Goal: Find specific page/section: Find specific page/section

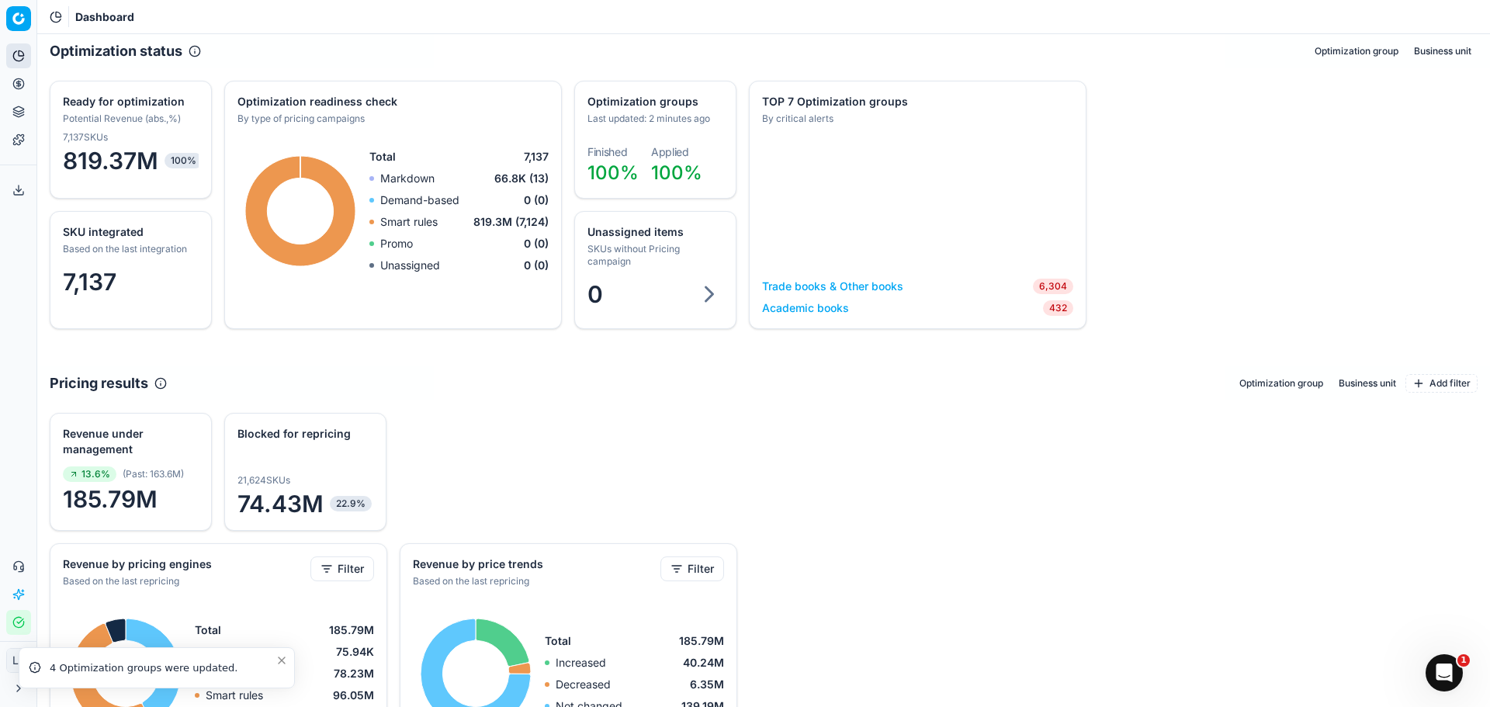
click at [106, 670] on div "4 Optimization groups were updated." at bounding box center [163, 668] width 226 height 16
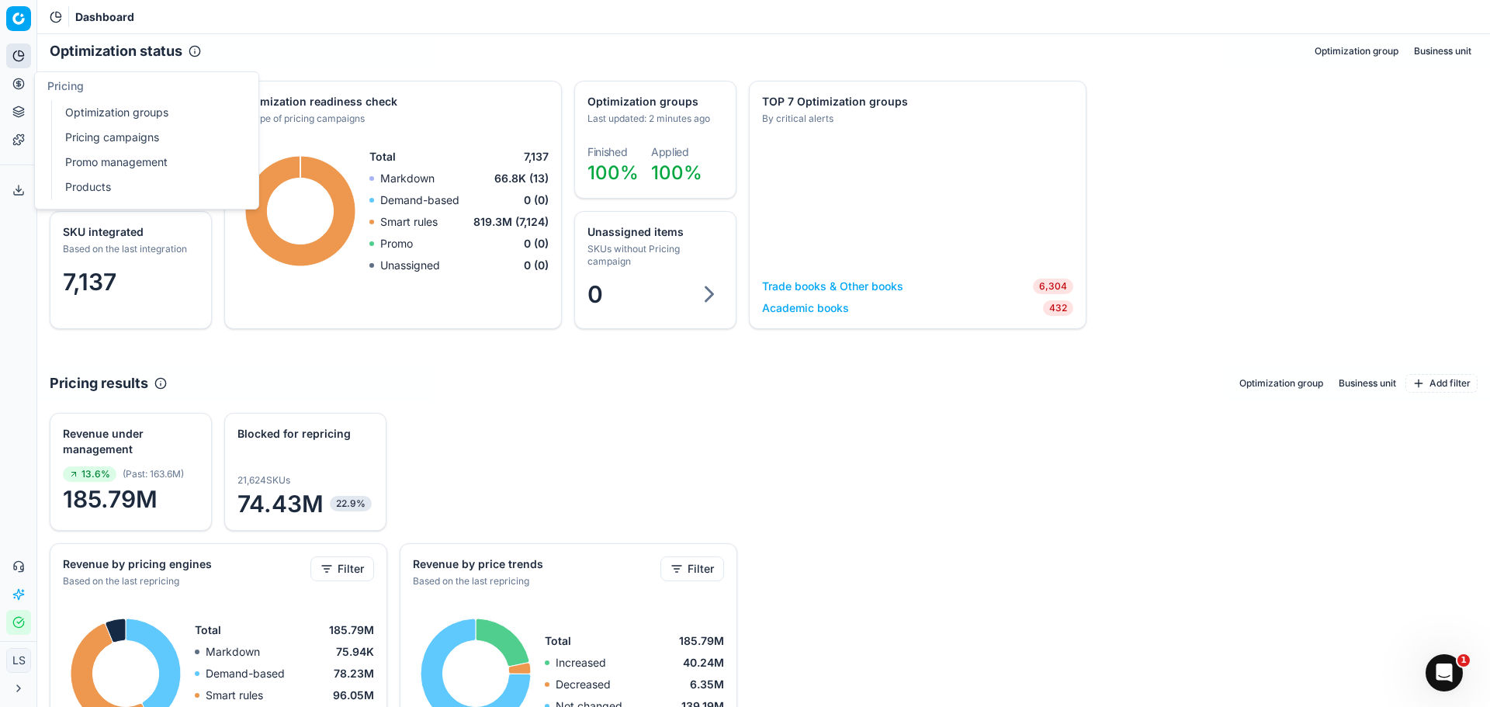
click at [116, 185] on link "Products" at bounding box center [149, 187] width 181 height 22
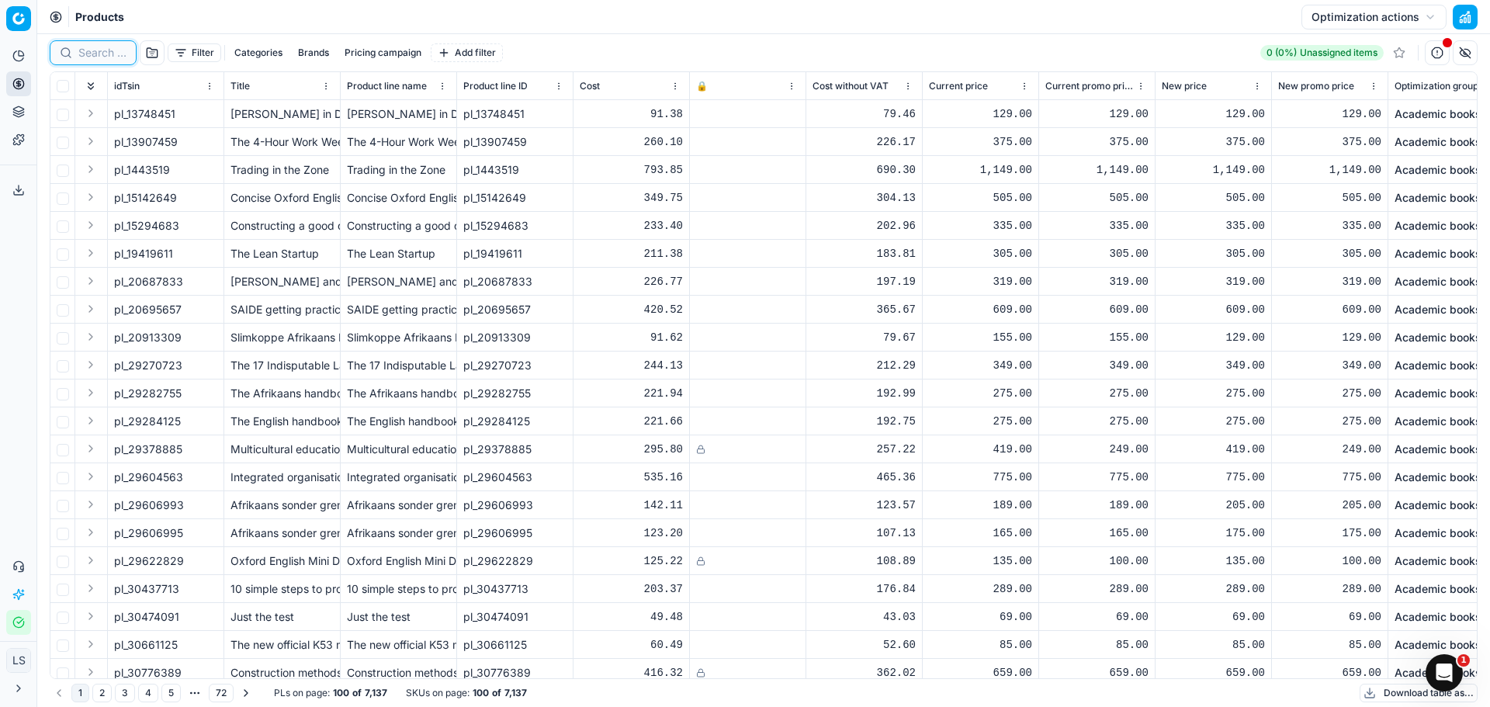
click at [104, 54] on input at bounding box center [102, 53] width 48 height 16
click at [78, 57] on div at bounding box center [93, 52] width 87 height 25
paste input "37780072"
type input "37780072"
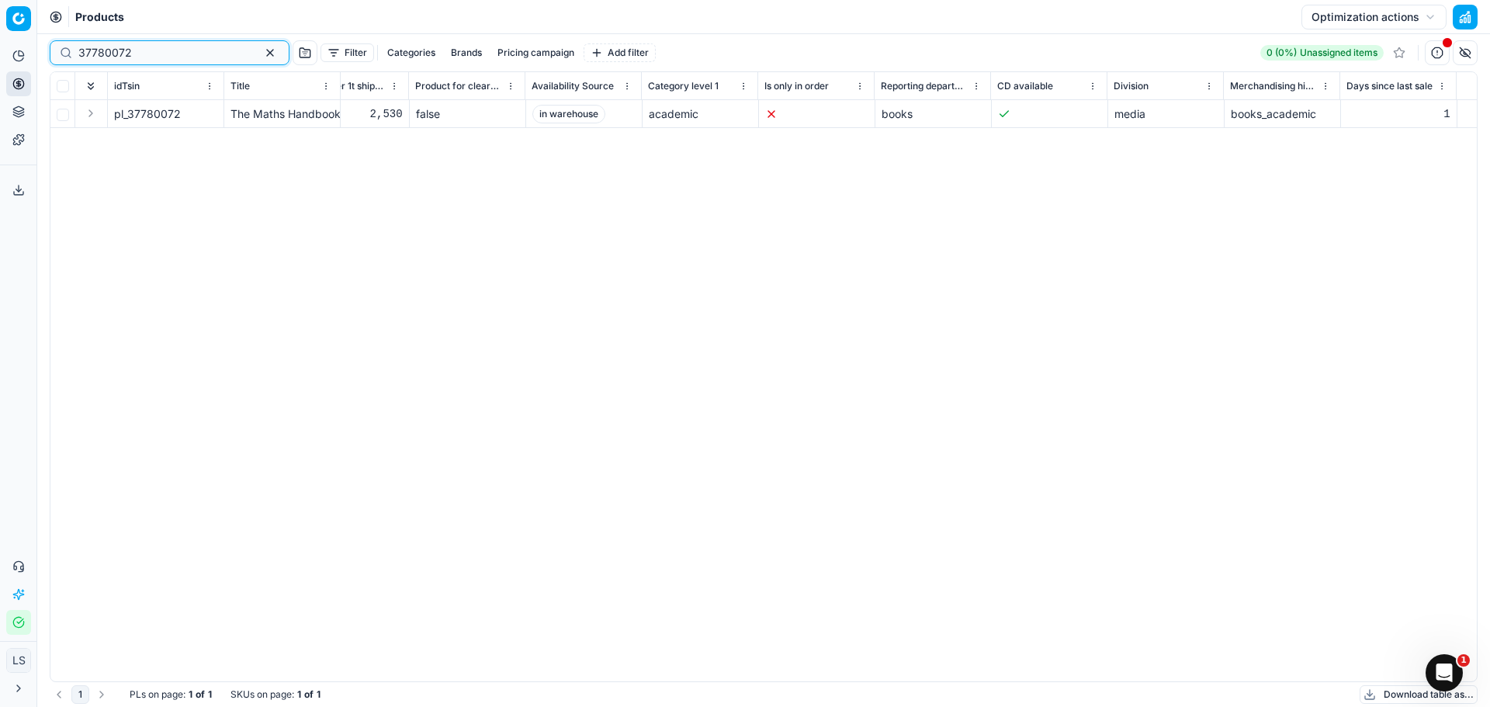
scroll to position [0, 7695]
click at [1441, 54] on button "button" at bounding box center [1436, 52] width 25 height 25
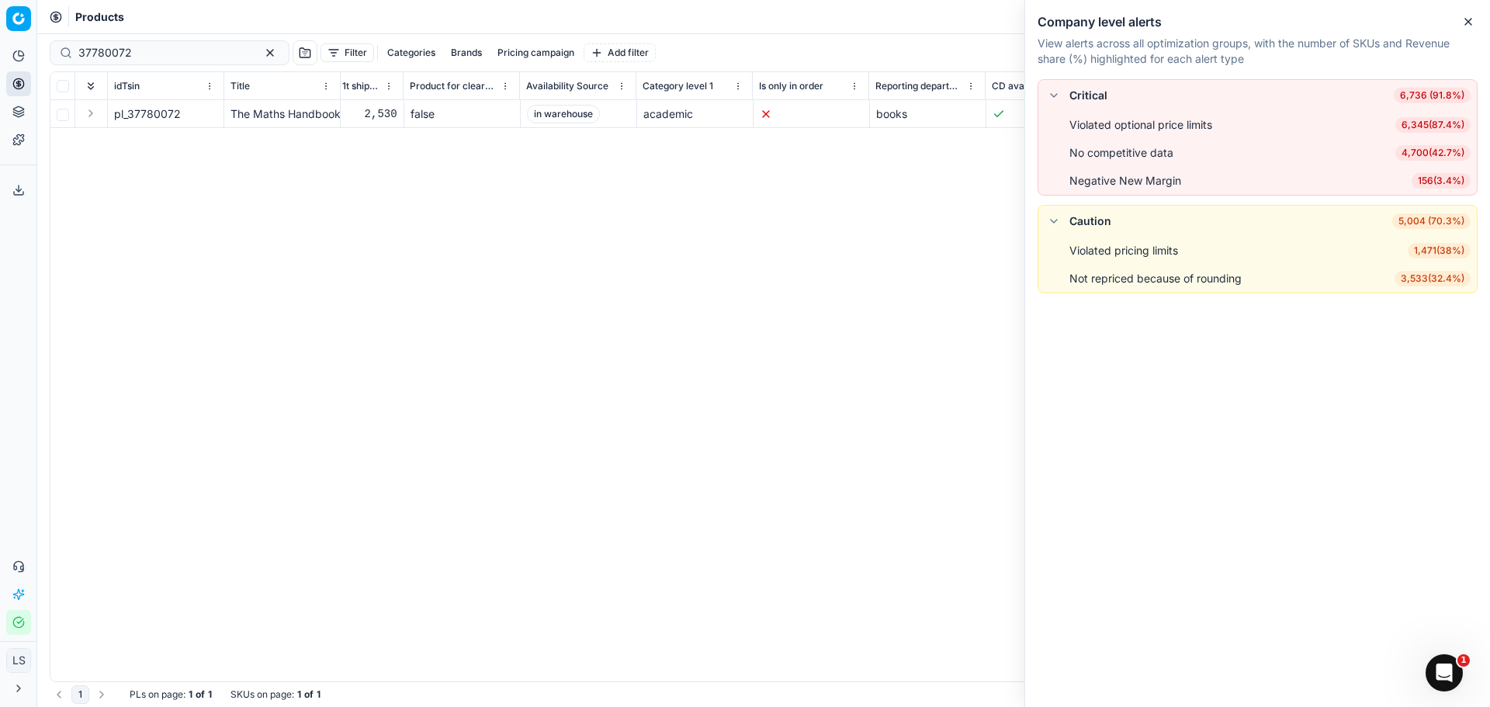
click at [1057, 98] on button "button" at bounding box center [1053, 95] width 19 height 19
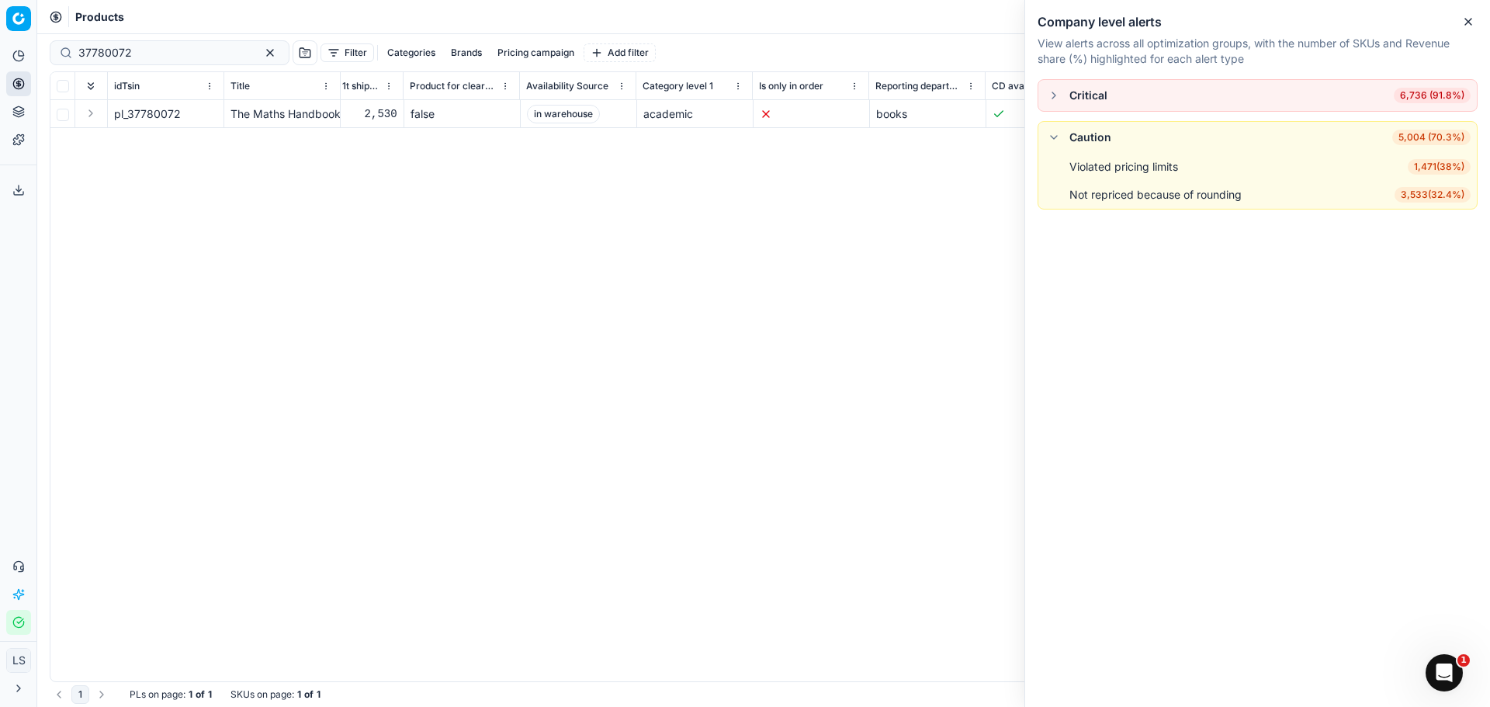
click at [1057, 98] on button "button" at bounding box center [1053, 95] width 19 height 19
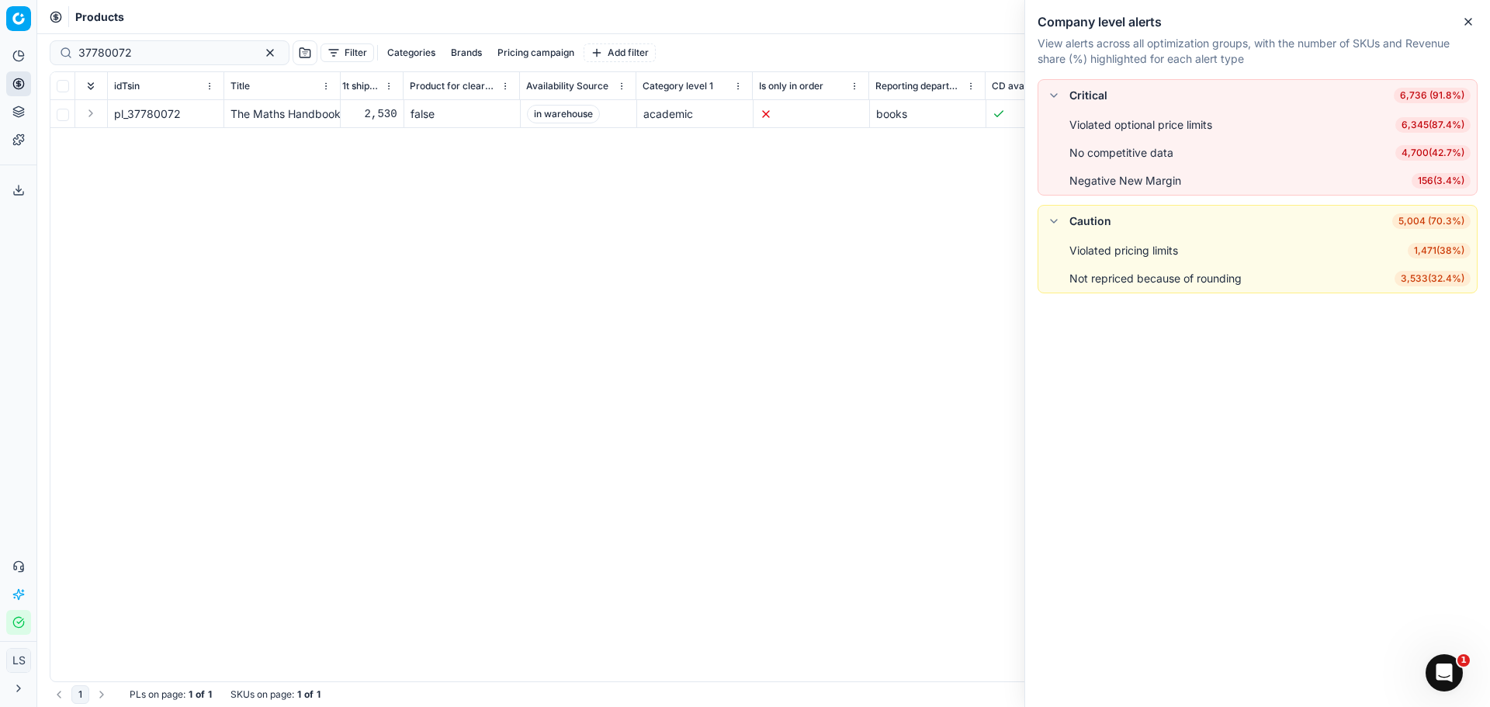
click at [1123, 156] on div "No competitive data" at bounding box center [1121, 153] width 104 height 16
click at [1052, 216] on button "button" at bounding box center [1053, 221] width 19 height 19
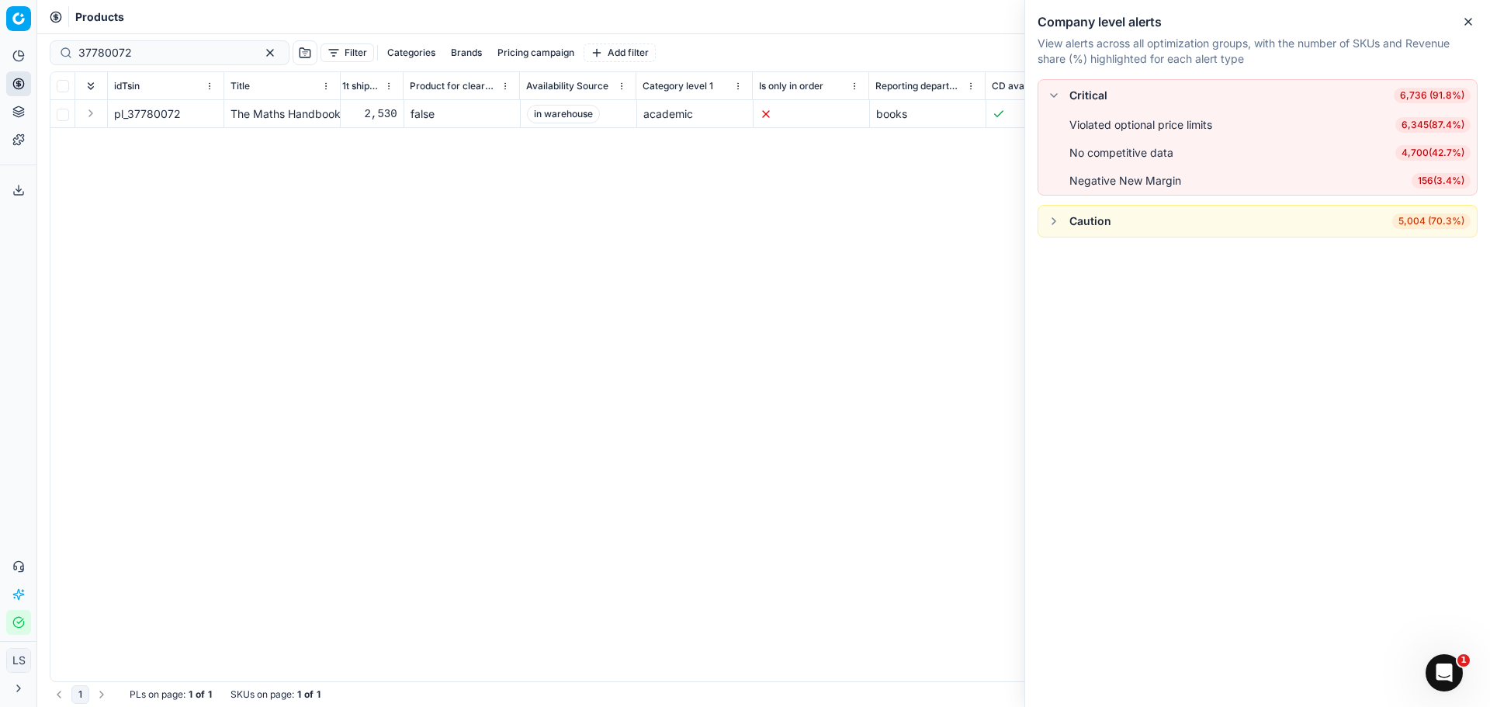
drag, startPoint x: 1052, startPoint y: 216, endPoint x: 1060, endPoint y: 209, distance: 11.0
click at [1053, 216] on button "button" at bounding box center [1053, 221] width 19 height 19
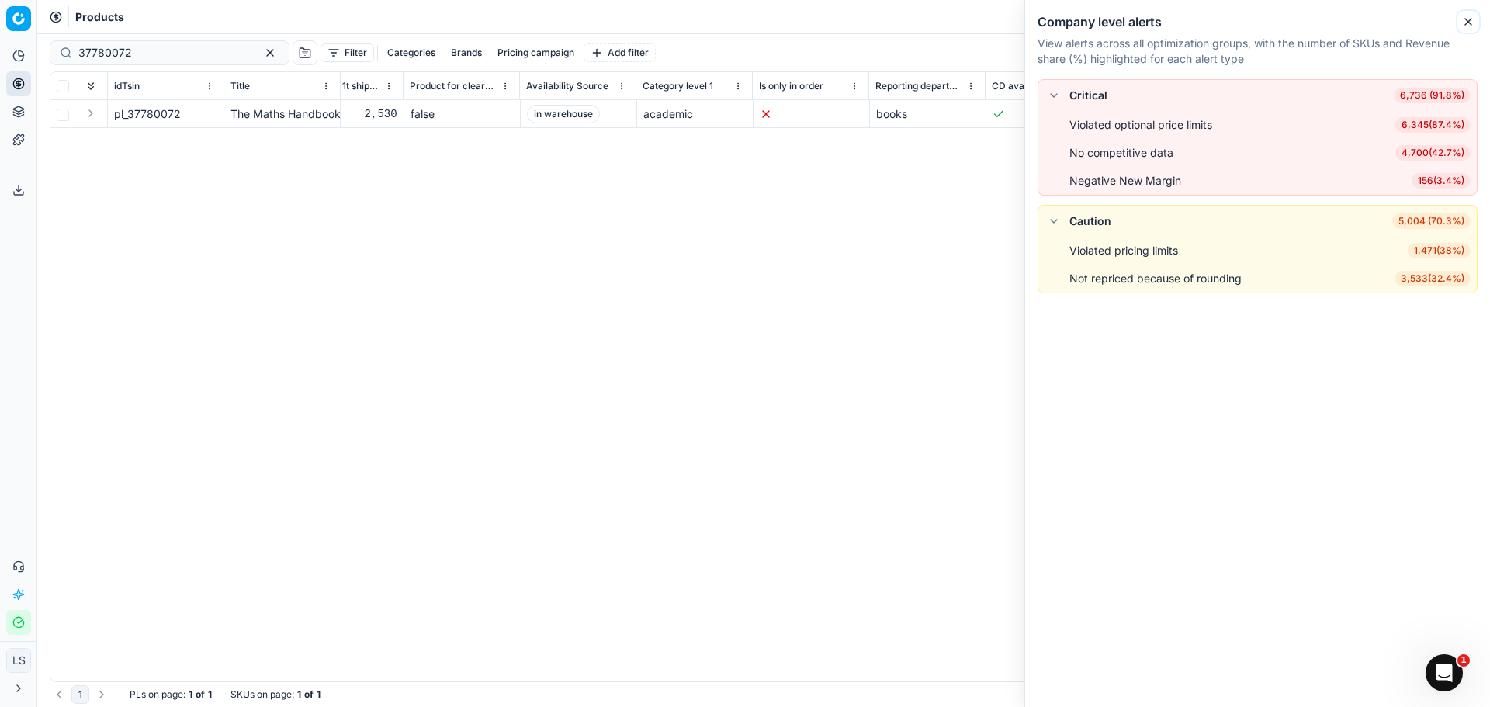
drag, startPoint x: 1471, startPoint y: 22, endPoint x: 1073, endPoint y: 112, distance: 407.9
click at [1470, 22] on icon "button" at bounding box center [1468, 22] width 12 height 12
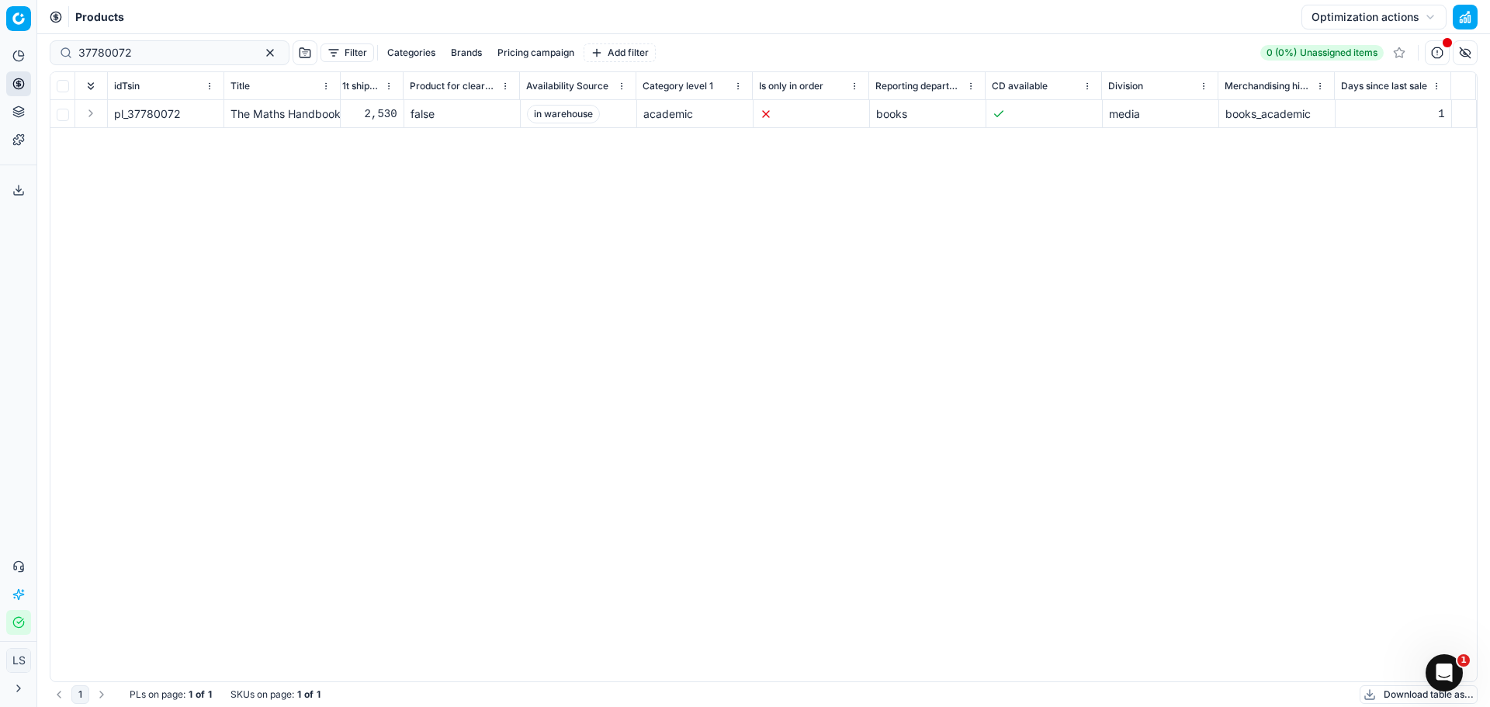
click at [31, 112] on button "Toggle Sidebar" at bounding box center [36, 353] width 12 height 707
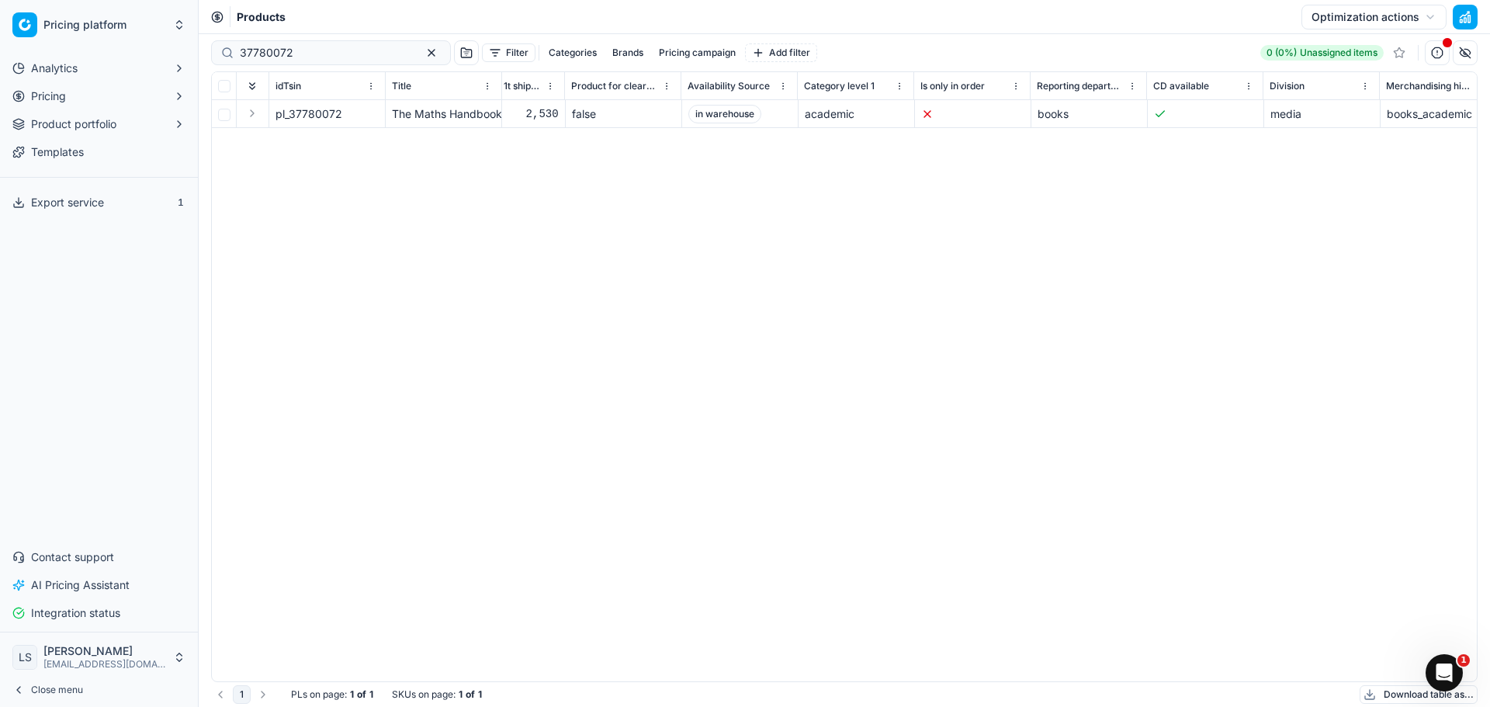
click at [106, 106] on button "Pricing" at bounding box center [98, 96] width 185 height 25
click at [117, 146] on link "Pricing campaigns" at bounding box center [99, 146] width 147 height 22
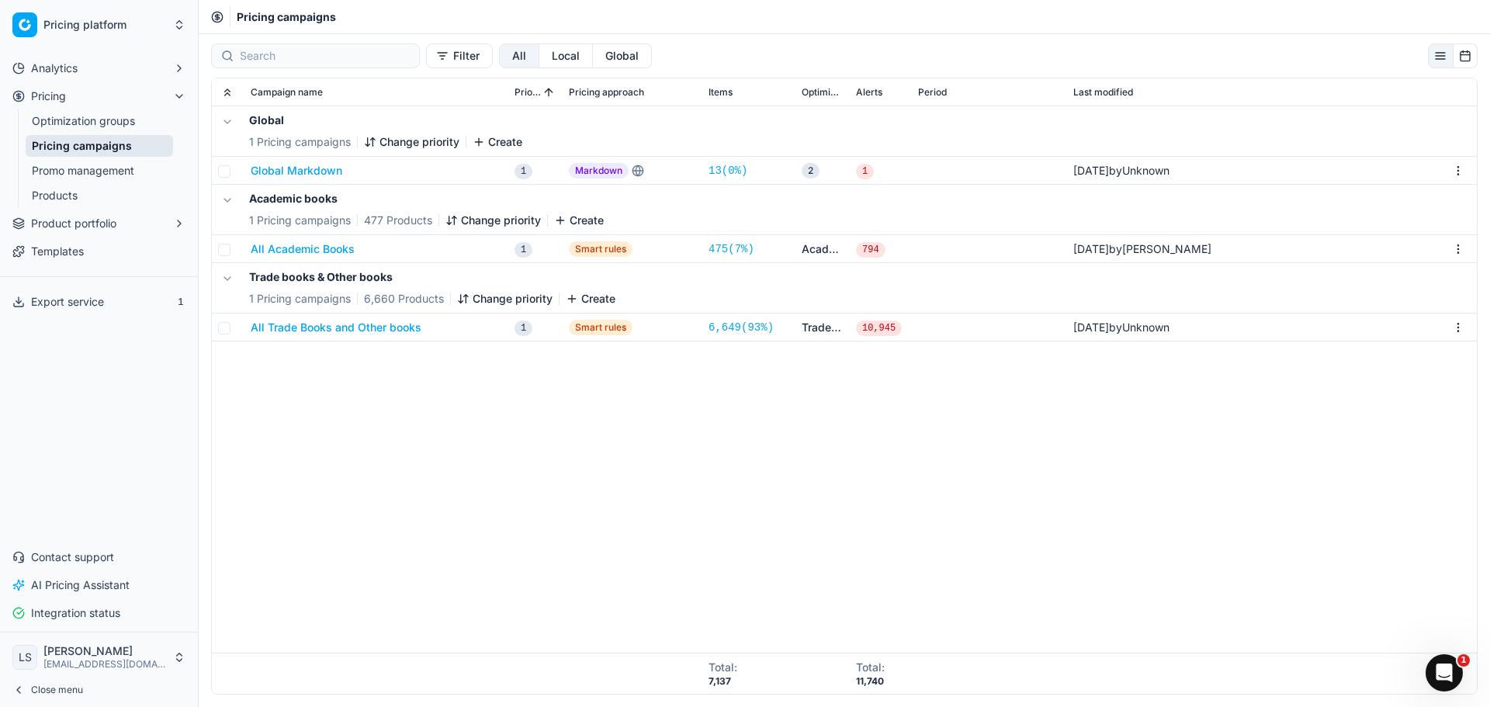
click at [332, 251] on button "All Academic Books" at bounding box center [303, 249] width 104 height 16
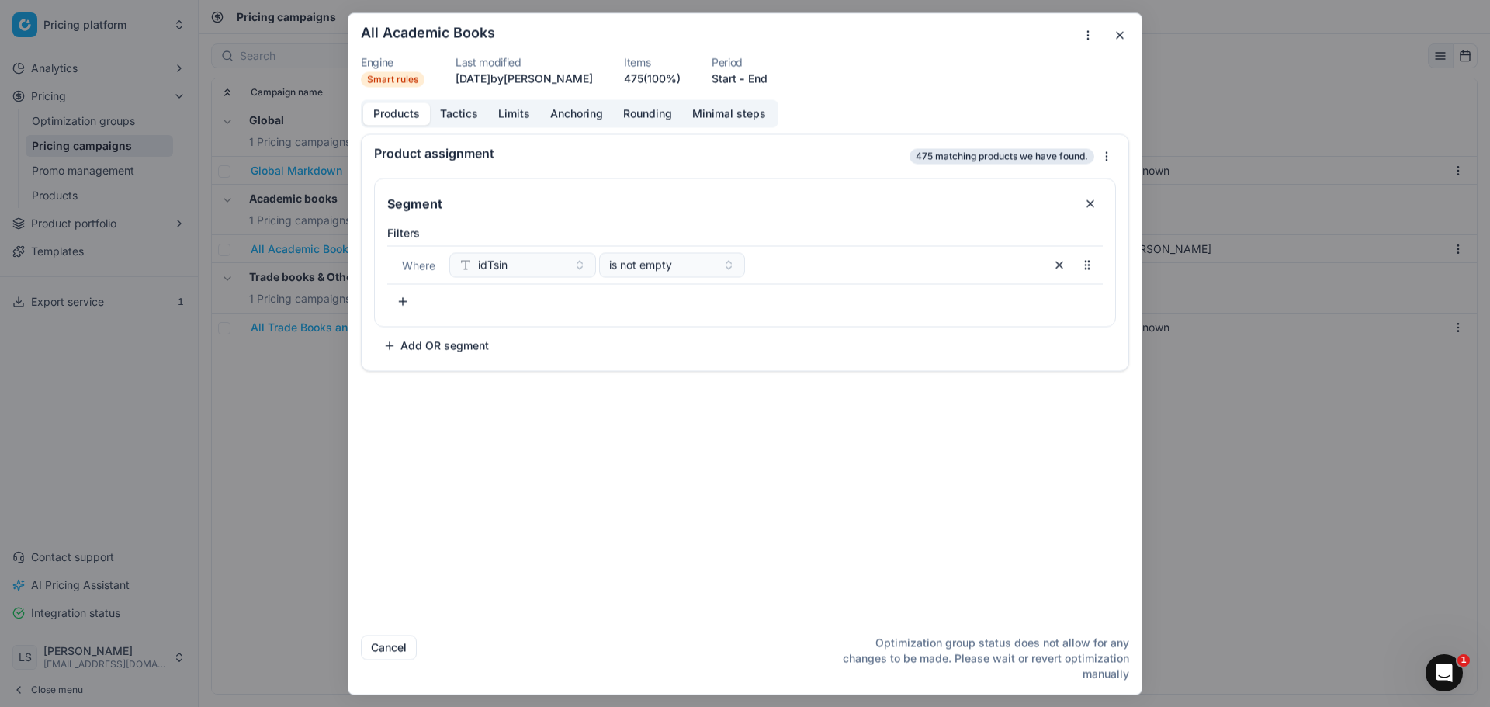
click at [510, 111] on button "Limits" at bounding box center [514, 113] width 52 height 22
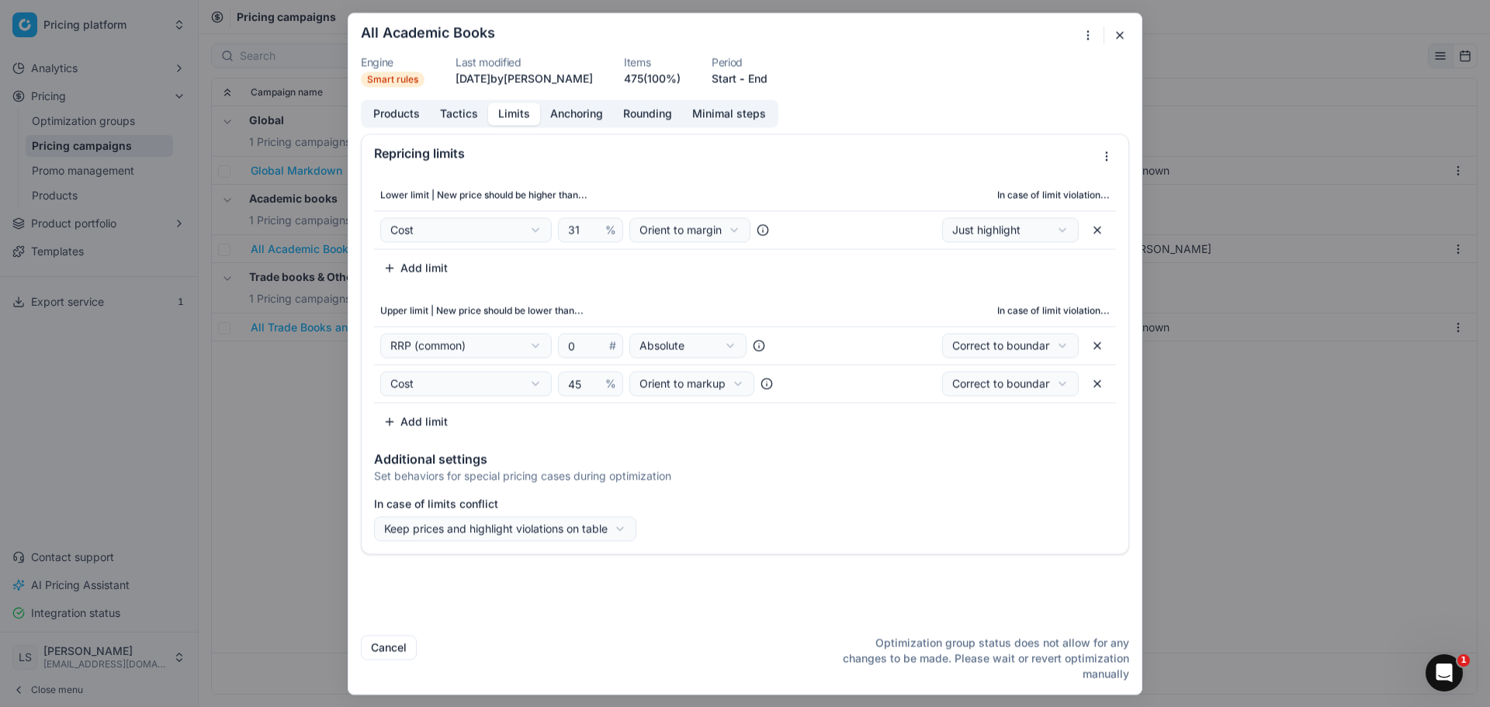
click at [451, 113] on button "Tactics" at bounding box center [459, 113] width 58 height 22
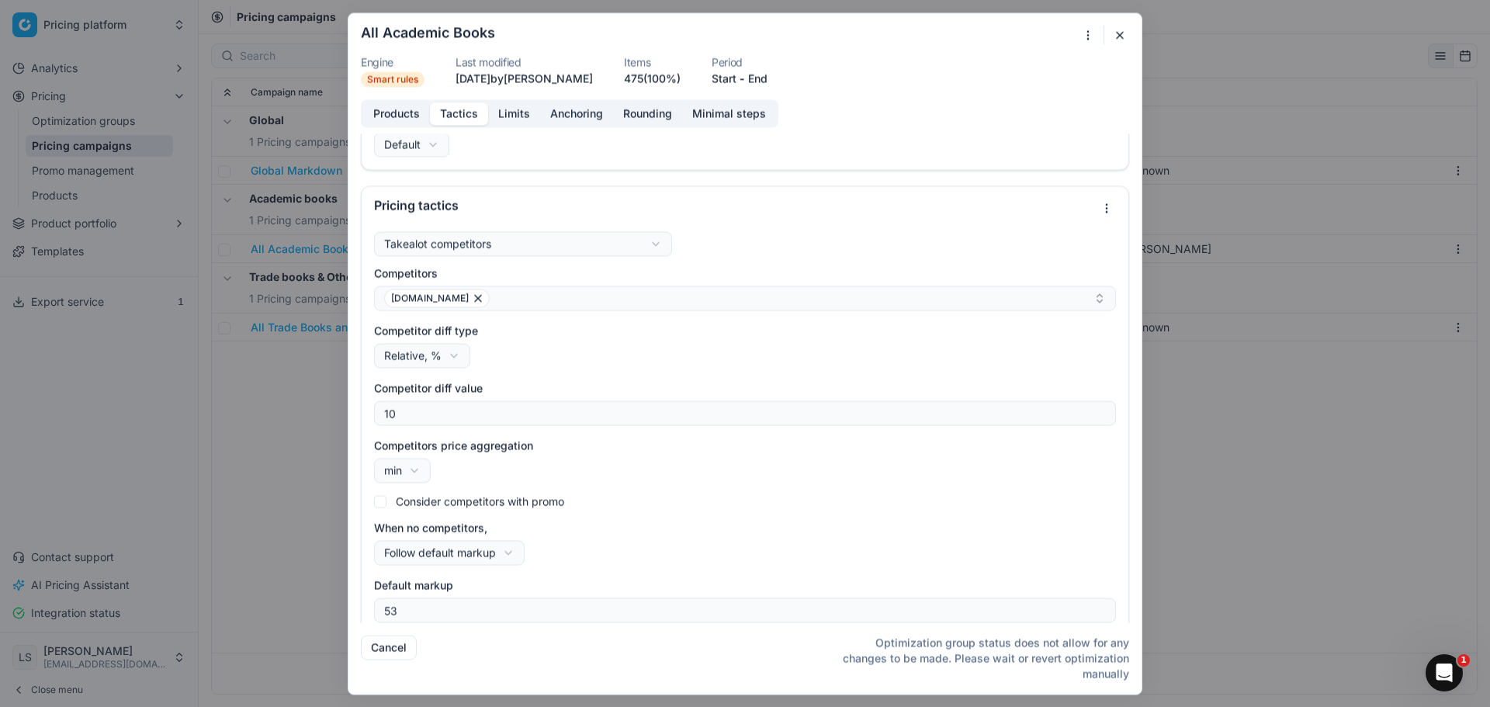
scroll to position [48, 0]
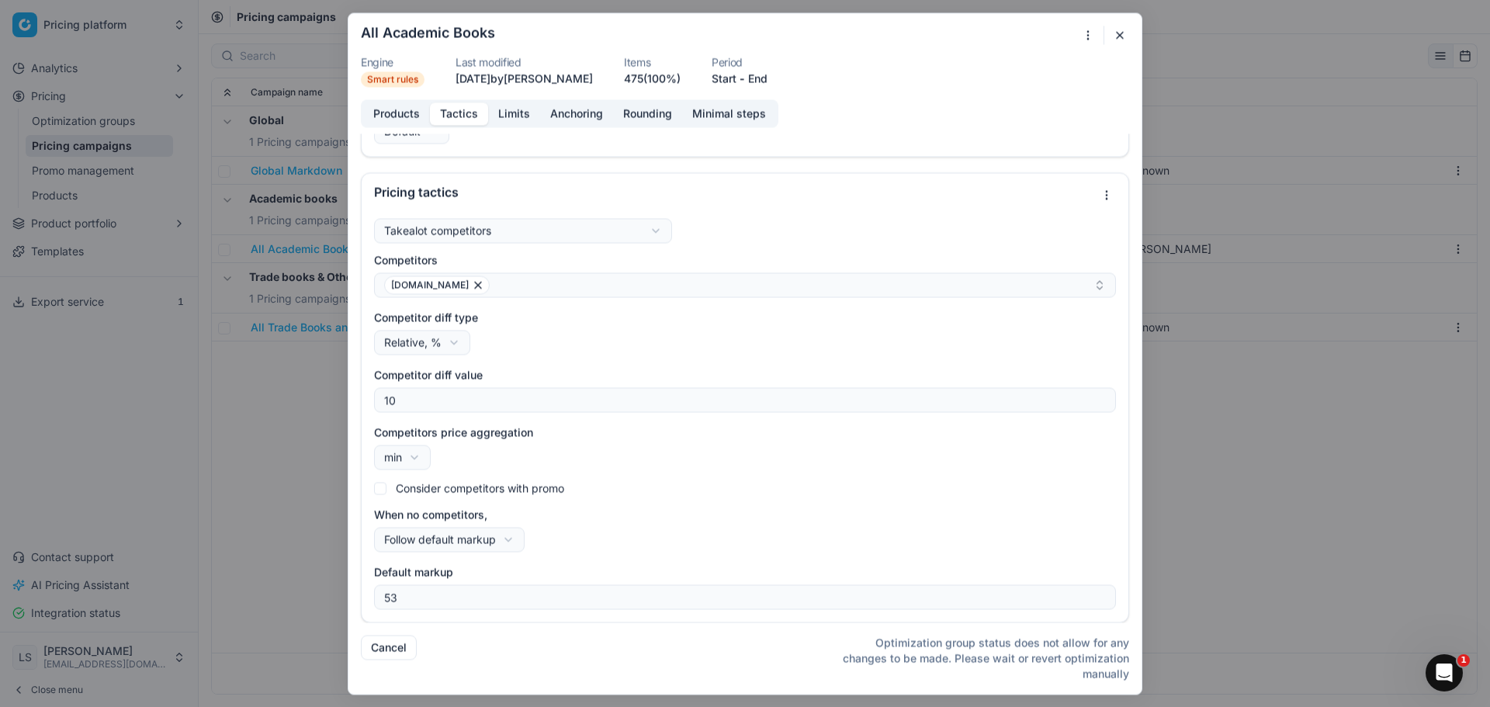
click at [518, 116] on button "Limits" at bounding box center [514, 113] width 52 height 22
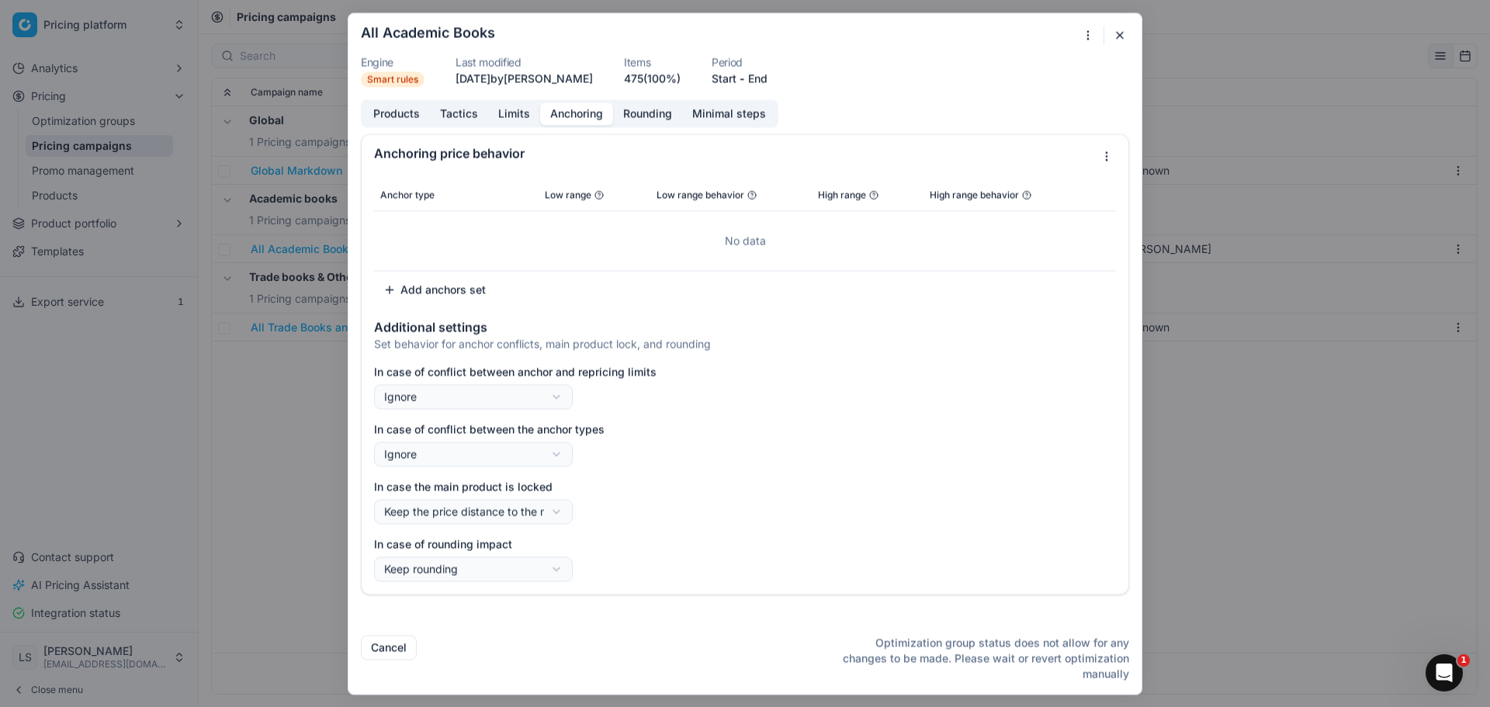
click at [576, 113] on button "Anchoring" at bounding box center [576, 113] width 73 height 22
drag, startPoint x: 645, startPoint y: 118, endPoint x: 665, endPoint y: 117, distance: 19.4
click at [648, 118] on button "Rounding" at bounding box center [647, 113] width 69 height 22
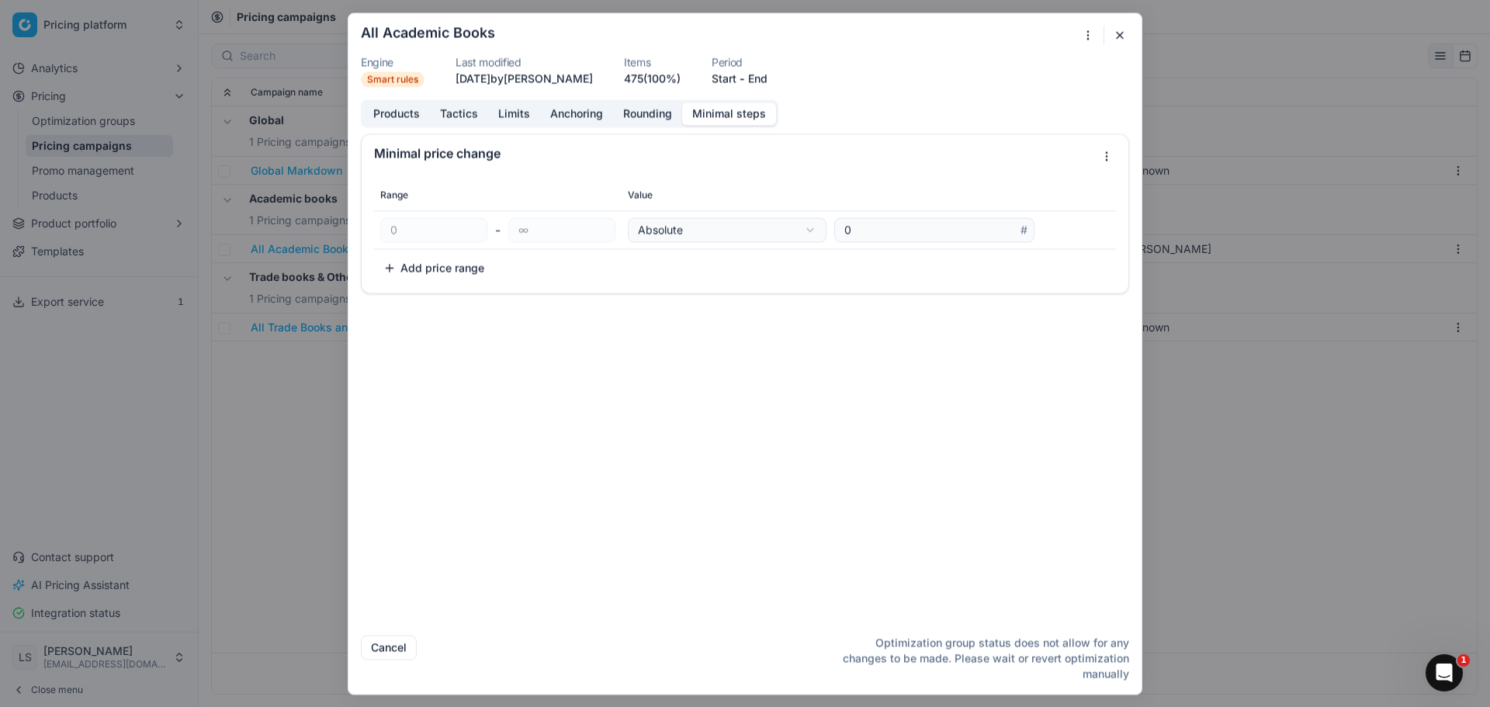
click at [771, 113] on button "Minimal steps" at bounding box center [729, 113] width 94 height 22
click at [1122, 20] on form "We are saving PC settings. Please wait, it should take a few minutes All Academ…" at bounding box center [744, 353] width 793 height 680
click at [1110, 47] on form "We are saving PC settings. Please wait, it should take a few minutes All Academ…" at bounding box center [744, 353] width 793 height 680
click at [1124, 34] on button "button" at bounding box center [1119, 35] width 19 height 19
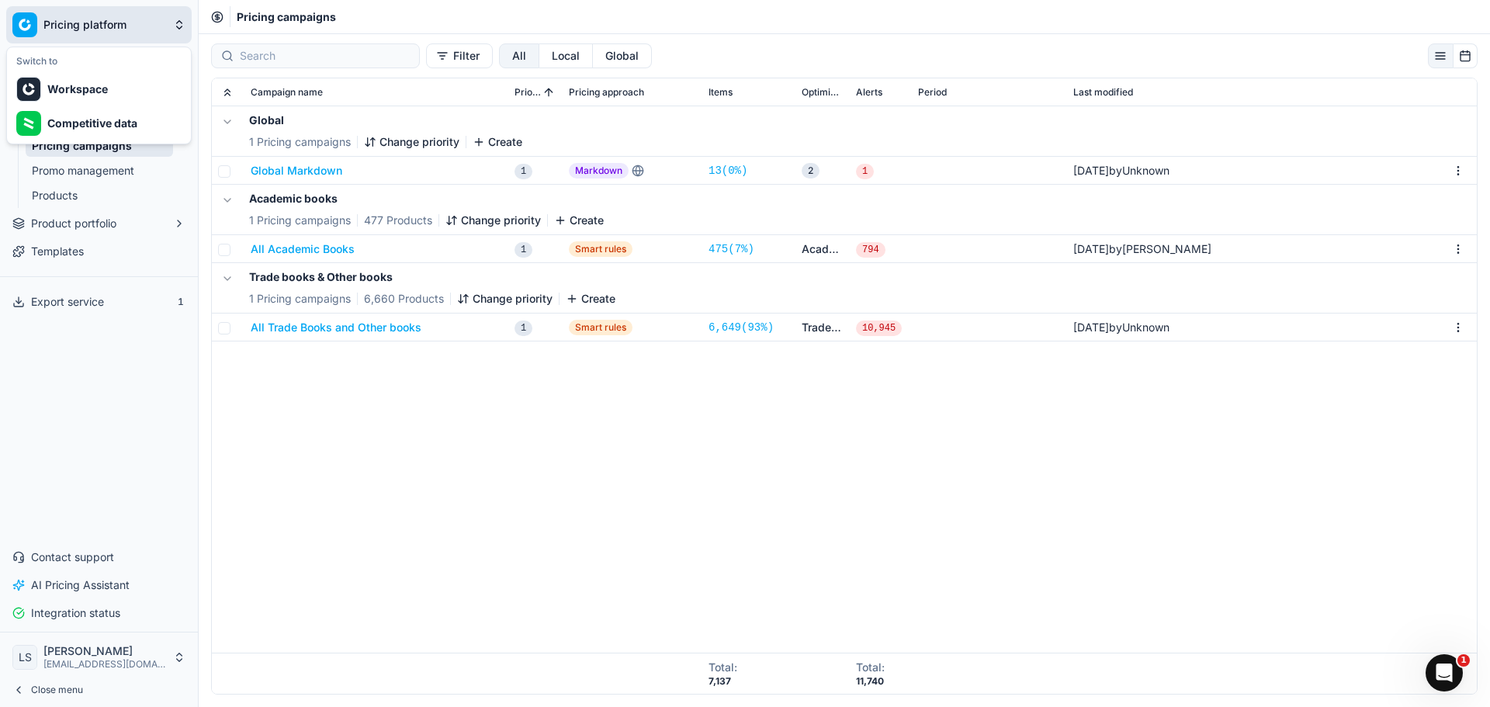
click at [86, 27] on html "Pricing platform Analytics Pricing Optimization groups Pricing campaigns Promo …" at bounding box center [745, 353] width 1490 height 707
click at [76, 403] on html "Pricing platform Analytics Pricing Optimization groups Pricing campaigns Promo …" at bounding box center [745, 353] width 1490 height 707
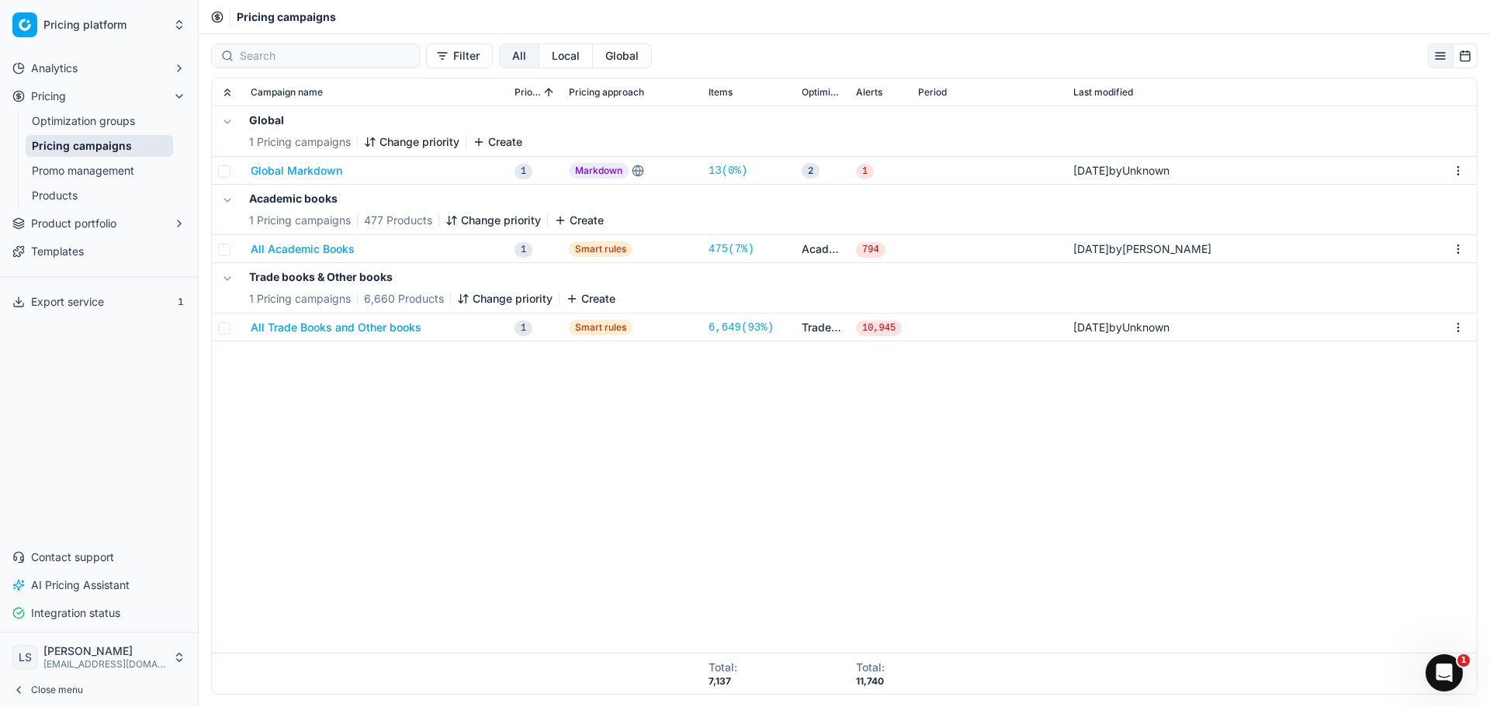
click at [50, 227] on span "Product portfolio" at bounding box center [73, 224] width 85 height 16
click at [52, 189] on link "Products" at bounding box center [99, 196] width 147 height 22
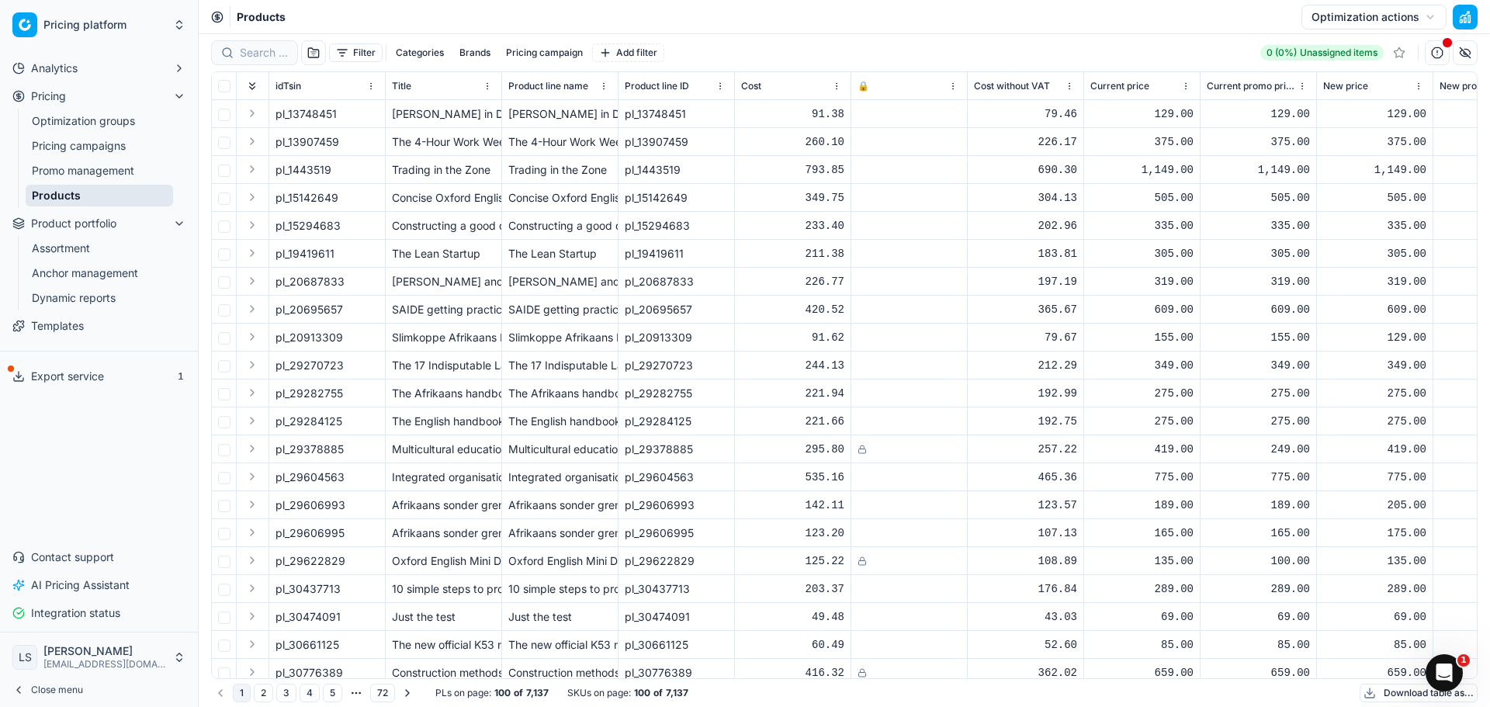
click at [265, 61] on div at bounding box center [254, 52] width 87 height 25
paste input "45926131"
type input "45926131"
